Goal: Check status

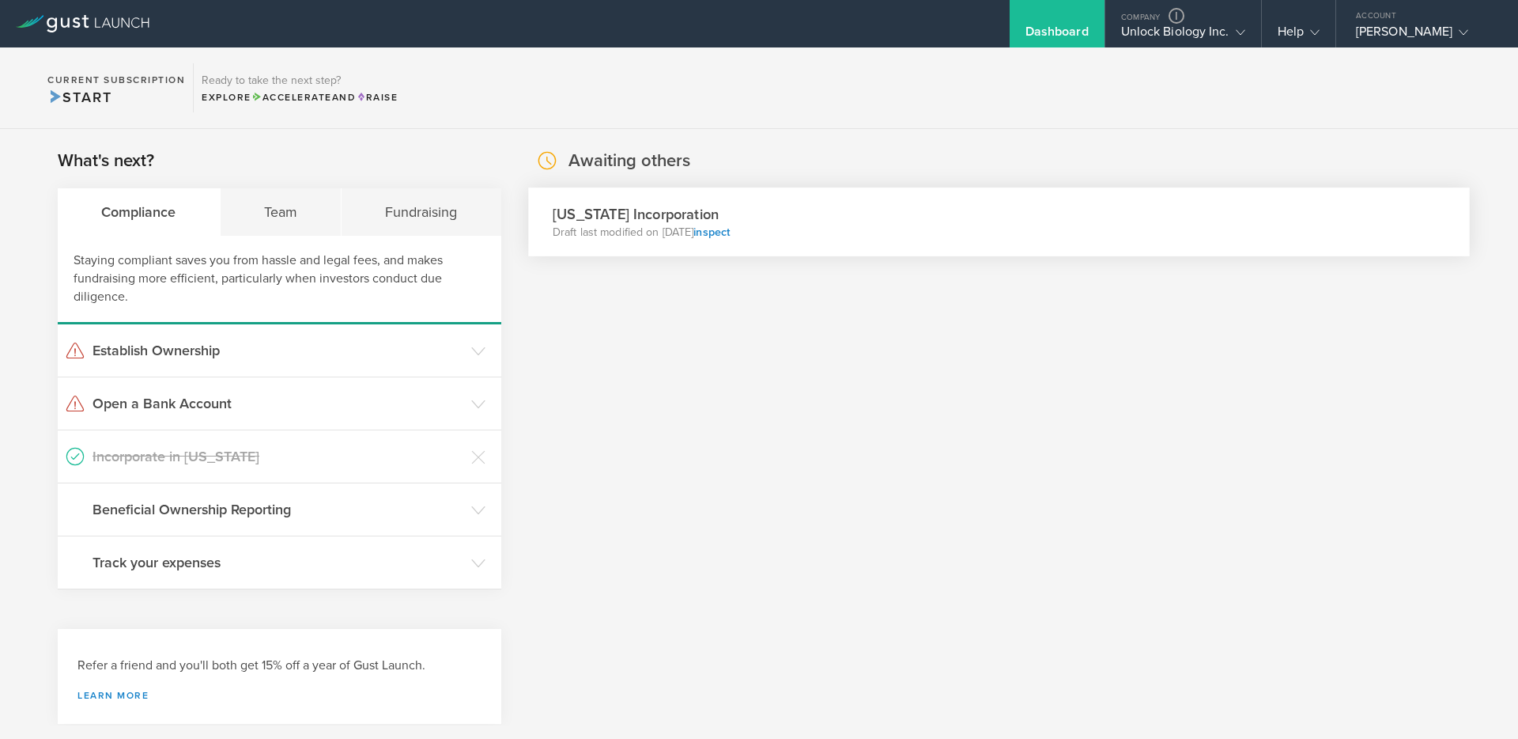
click at [832, 230] on div "[US_STATE] Incorporation Draft last modified on [DATE] inspect" at bounding box center [999, 221] width 942 height 69
